Goal: Use online tool/utility: Utilize a website feature to perform a specific function

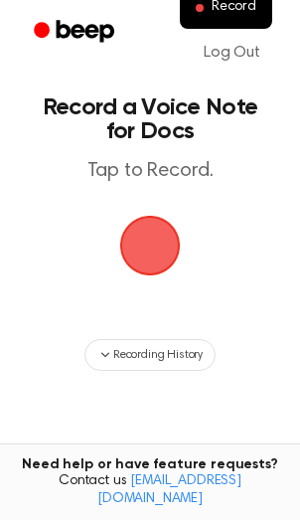
click at [160, 245] on span "button" at bounding box center [150, 246] width 61 height 61
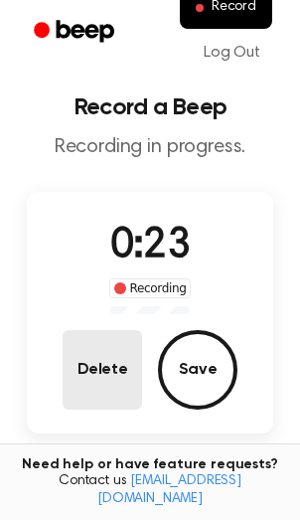
click at [107, 371] on button "Delete" at bounding box center [102, 369] width 79 height 79
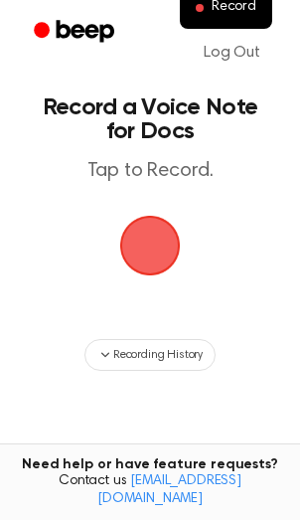
click at [175, 270] on span "button" at bounding box center [150, 246] width 61 height 61
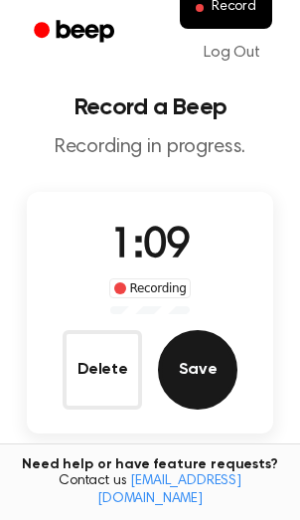
click at [170, 360] on button "Save" at bounding box center [197, 369] width 79 height 79
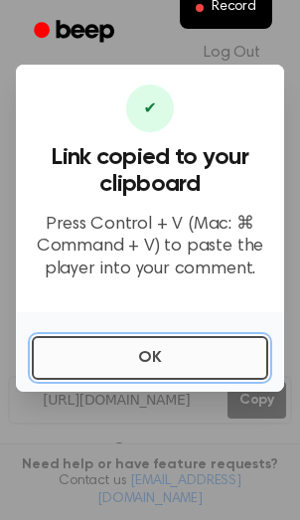
click at [196, 359] on button "OK" at bounding box center [150, 358] width 237 height 44
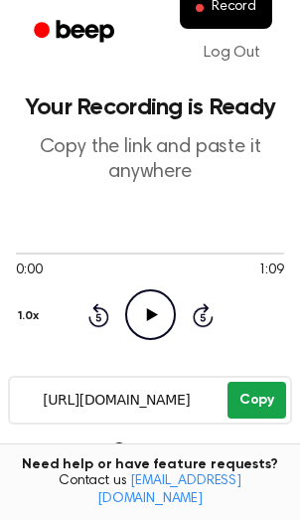
click at [246, 389] on button "Copy" at bounding box center [257, 400] width 59 height 37
